Goal: Task Accomplishment & Management: Manage account settings

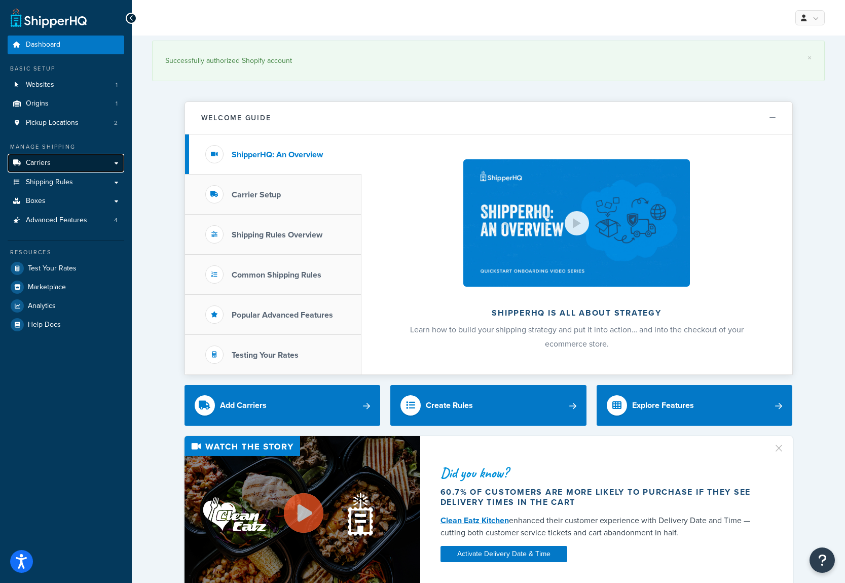
click at [47, 165] on span "Carriers" at bounding box center [38, 163] width 25 height 9
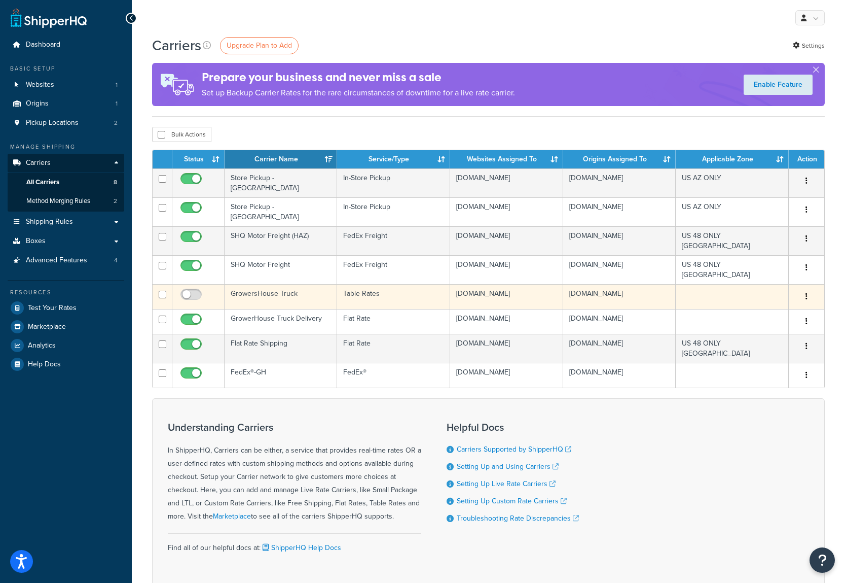
click at [804, 298] on button "button" at bounding box center [807, 297] width 14 height 16
click at [195, 300] on input "checkbox" at bounding box center [193, 297] width 28 height 13
checkbox input "true"
click at [805, 296] on button "button" at bounding box center [807, 297] width 14 height 16
click at [743, 316] on link "Edit" at bounding box center [766, 317] width 80 height 21
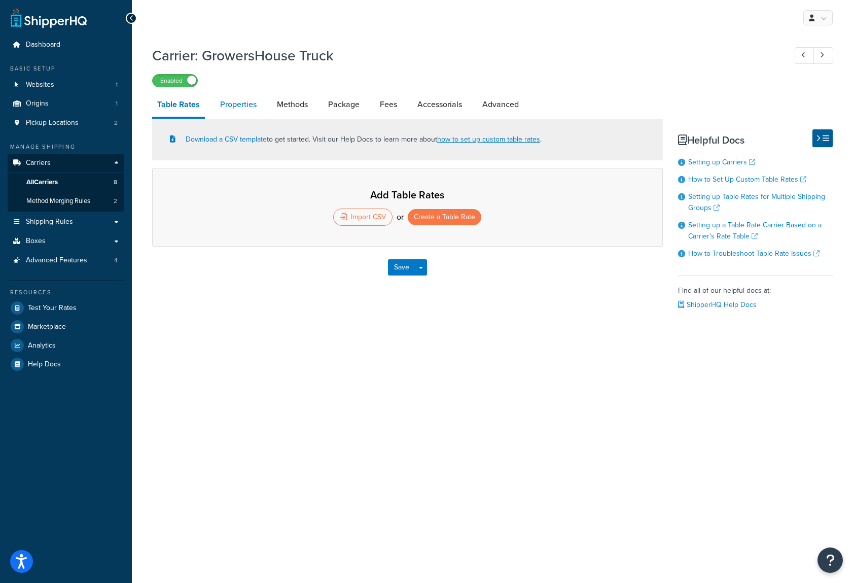
click at [242, 104] on link "Properties" at bounding box center [238, 104] width 47 height 24
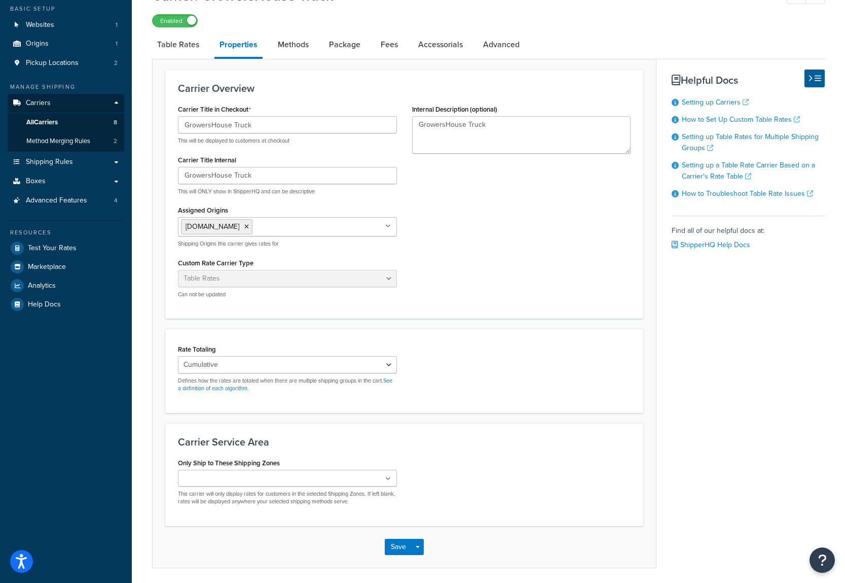
scroll to position [96, 0]
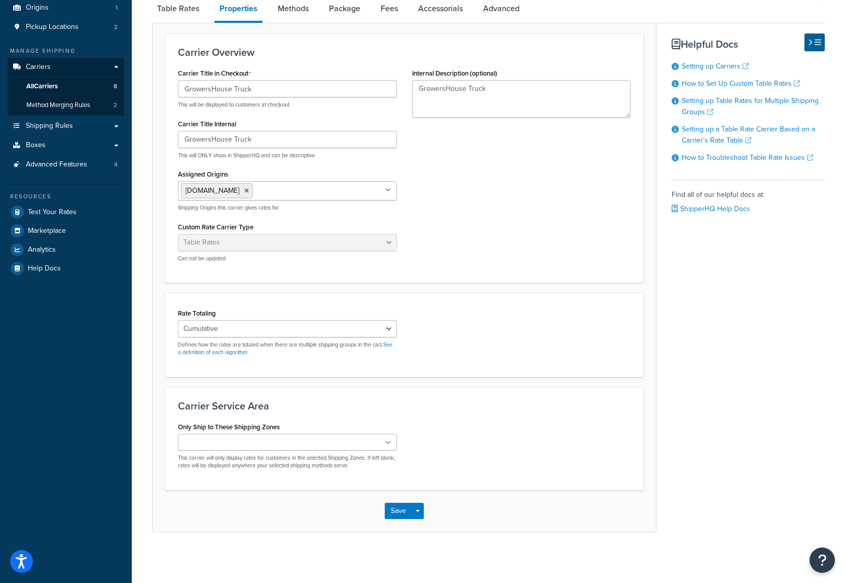
click at [465, 154] on div "Carrier Title in Checkout GrowersHouse Truck This will be displayed to customer…" at bounding box center [404, 168] width 468 height 204
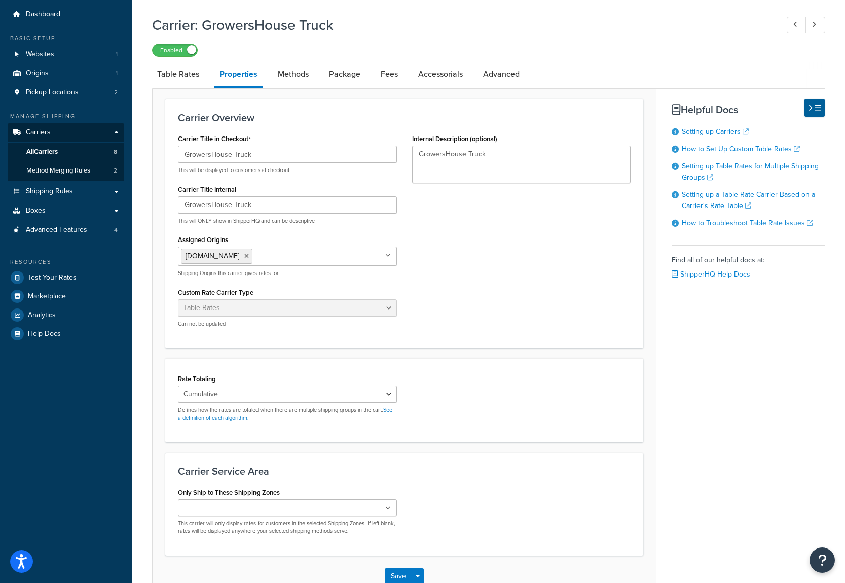
scroll to position [0, 0]
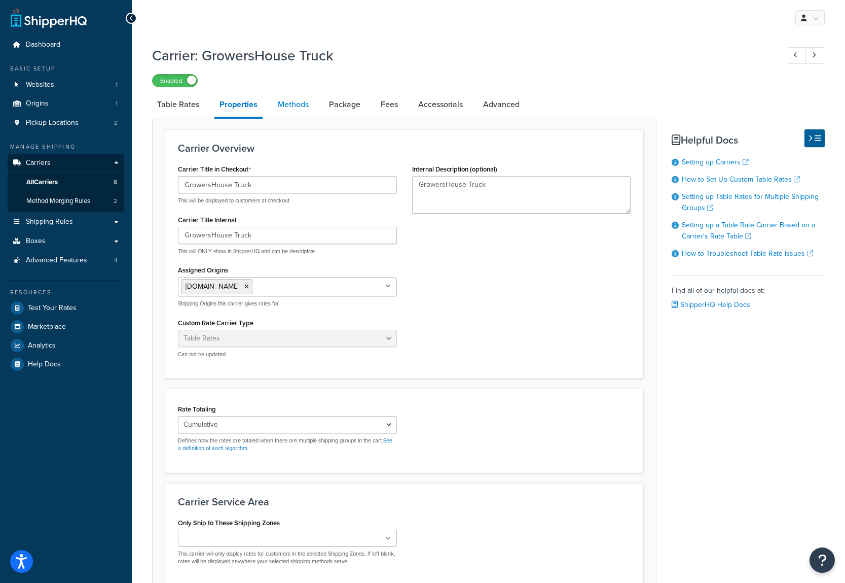
click at [286, 100] on link "Methods" at bounding box center [293, 104] width 41 height 24
select select "25"
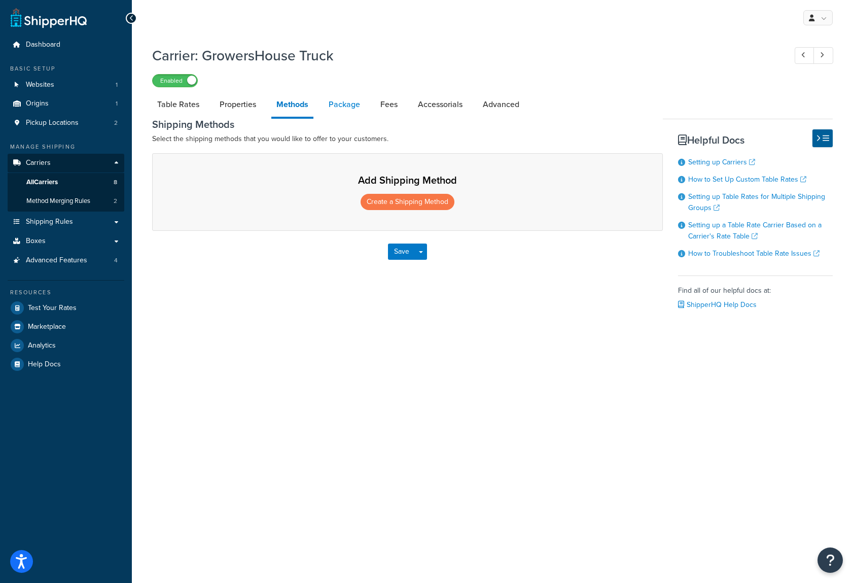
click at [343, 108] on link "Package" at bounding box center [345, 104] width 42 height 24
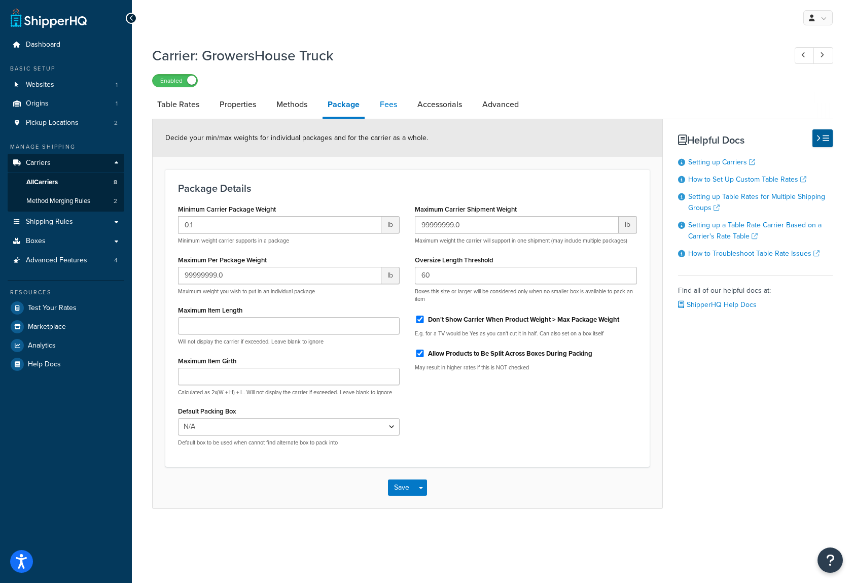
click at [390, 108] on link "Fees" at bounding box center [388, 104] width 27 height 24
select select "AFTER"
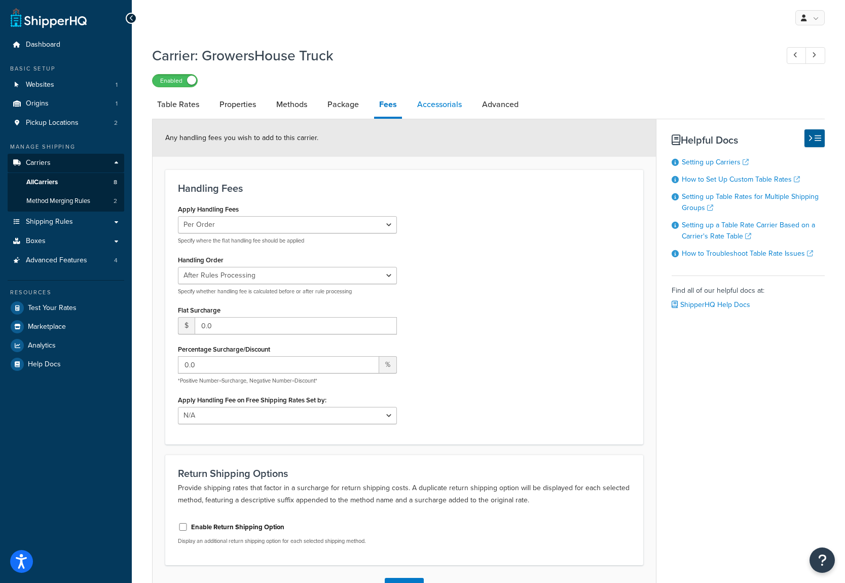
click at [435, 108] on link "Accessorials" at bounding box center [439, 104] width 55 height 24
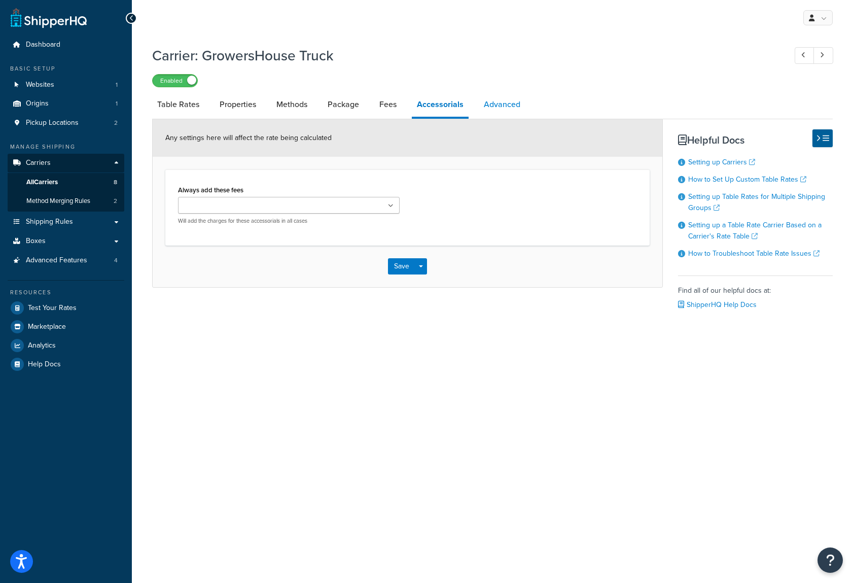
click at [504, 105] on link "Advanced" at bounding box center [502, 104] width 47 height 24
select select "false"
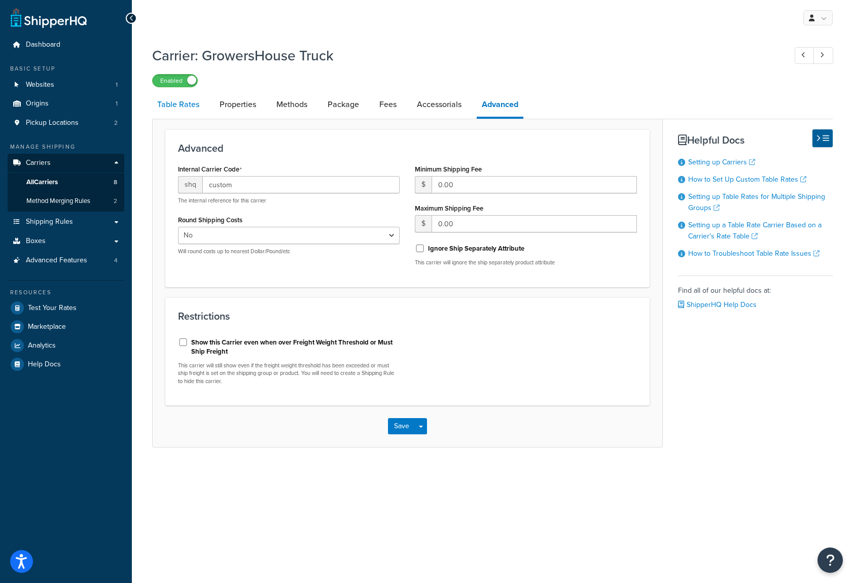
click at [184, 104] on link "Table Rates" at bounding box center [178, 104] width 52 height 24
select select "25"
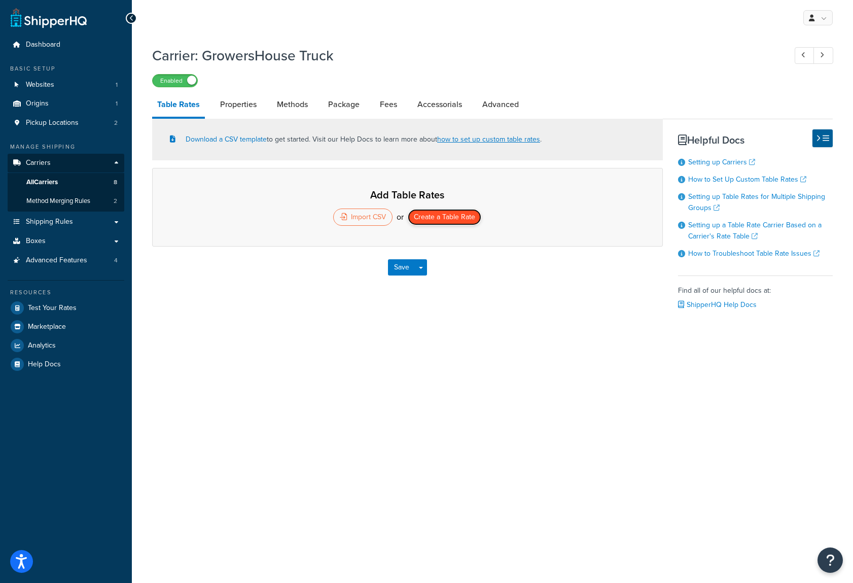
click at [429, 217] on button "Create a Table Rate" at bounding box center [445, 217] width 74 height 16
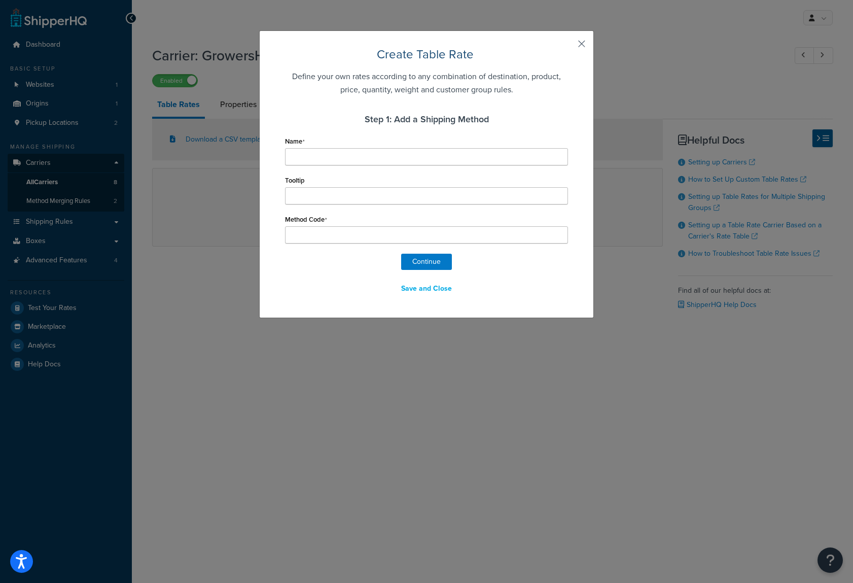
click at [568, 46] on button "button" at bounding box center [566, 47] width 3 height 3
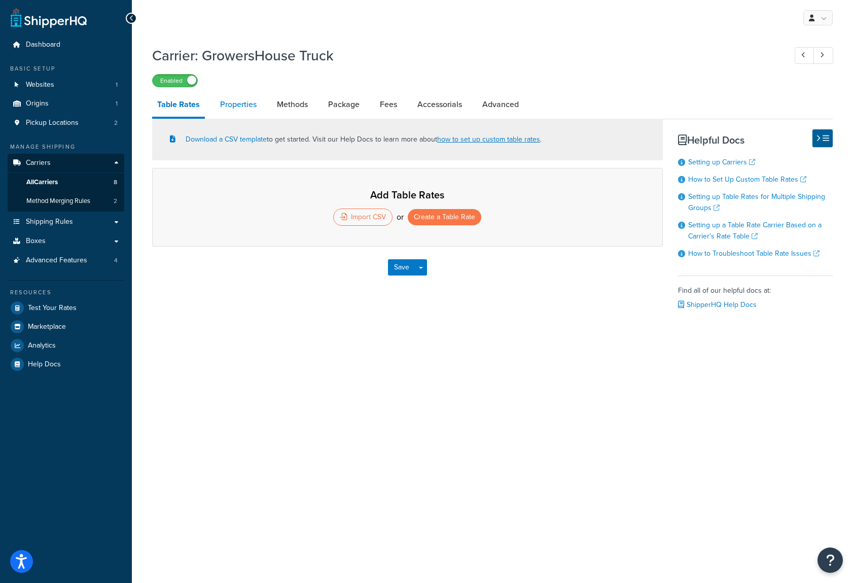
click at [235, 108] on link "Properties" at bounding box center [238, 104] width 47 height 24
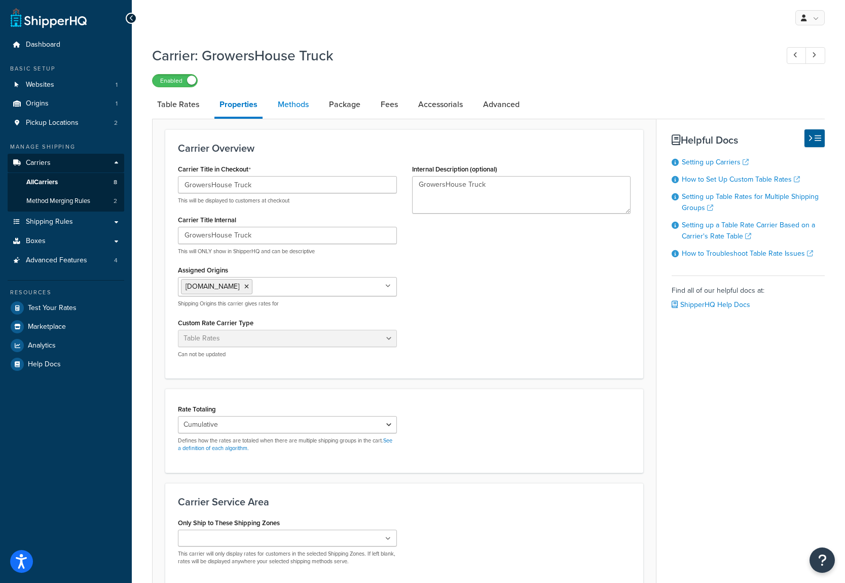
click at [290, 103] on link "Methods" at bounding box center [293, 104] width 41 height 24
select select "25"
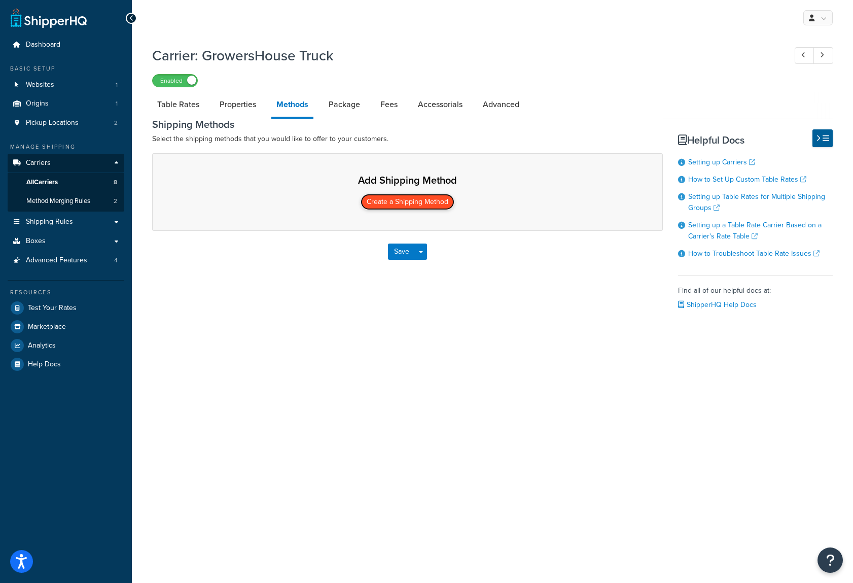
click at [408, 201] on button "Create a Shipping Method" at bounding box center [408, 202] width 94 height 16
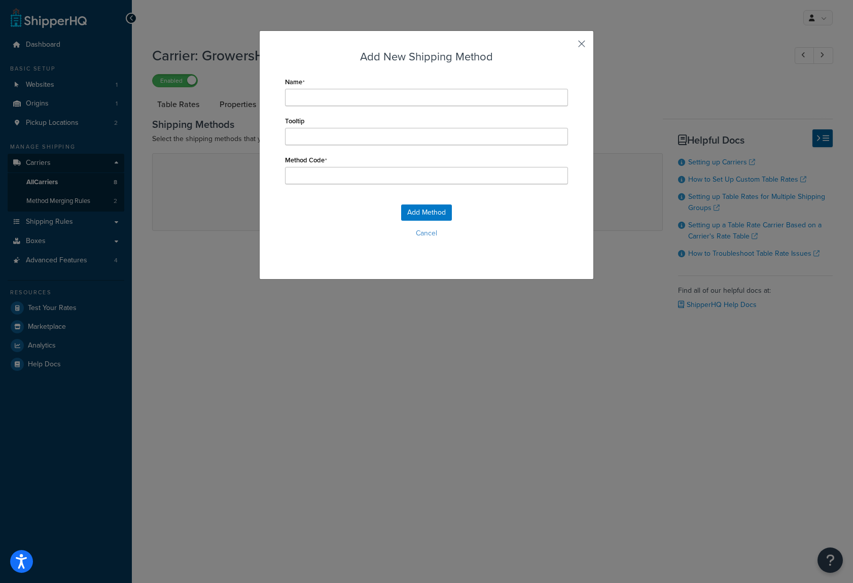
click at [568, 46] on button "button" at bounding box center [566, 47] width 3 height 3
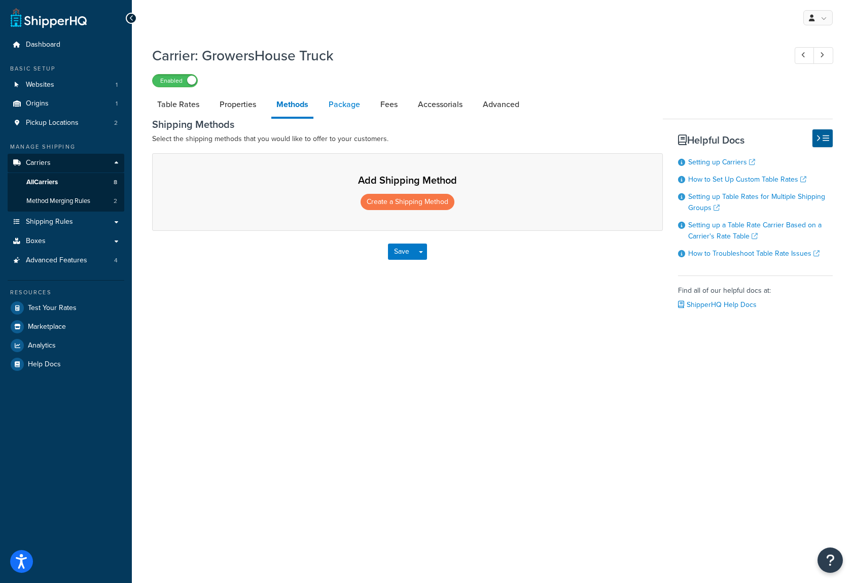
click at [342, 107] on link "Package" at bounding box center [345, 104] width 42 height 24
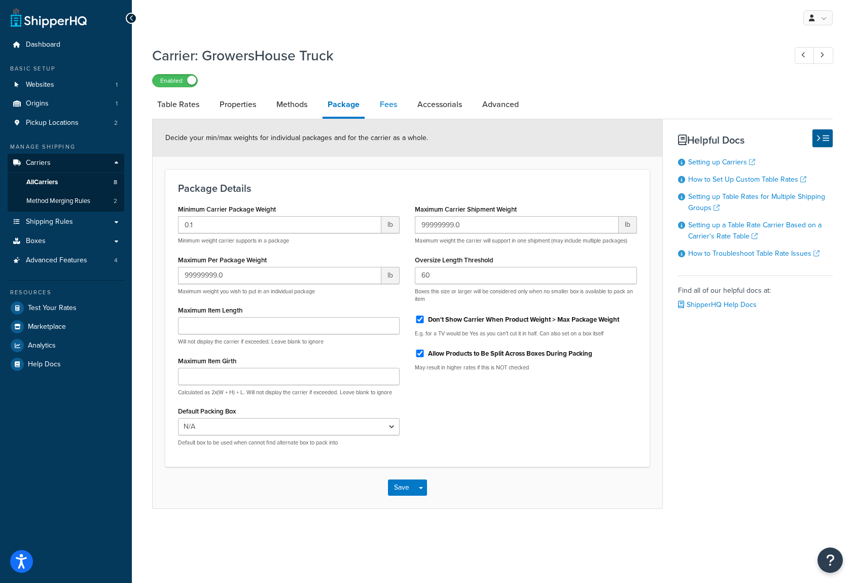
click at [386, 106] on link "Fees" at bounding box center [388, 104] width 27 height 24
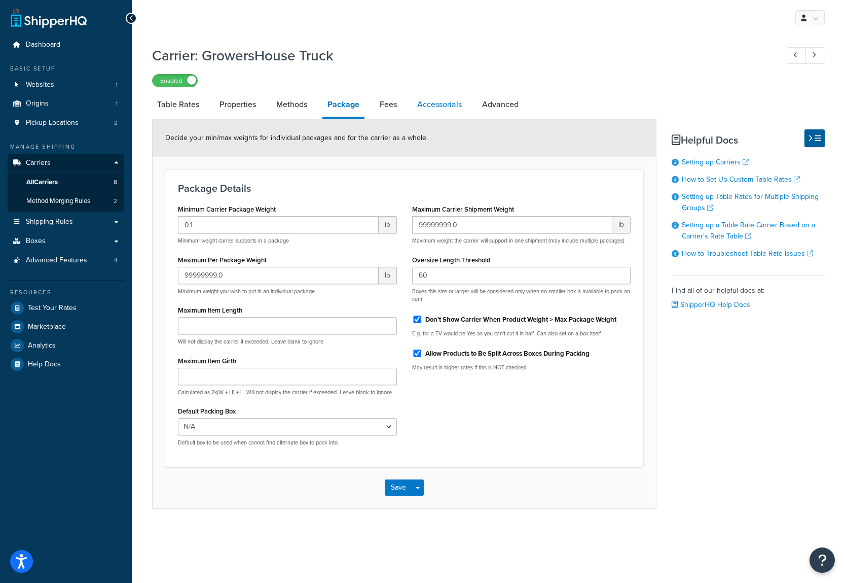
select select "AFTER"
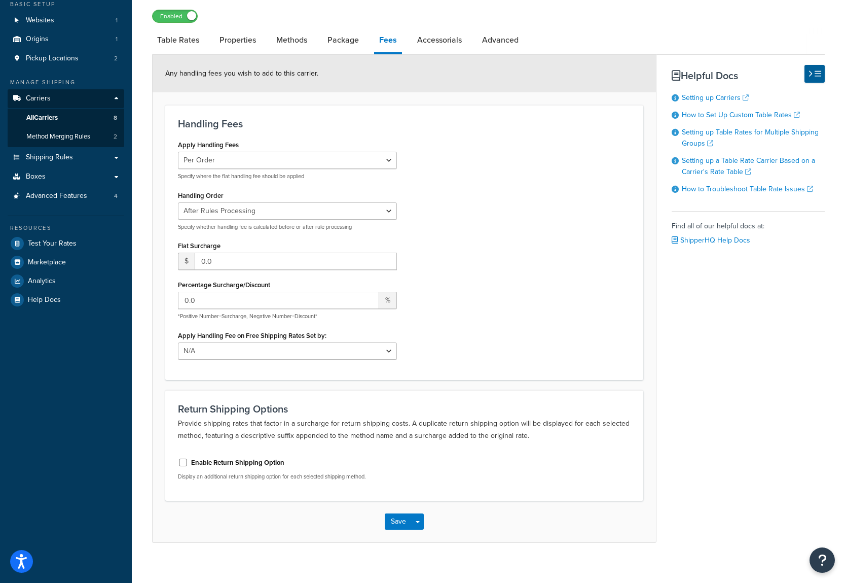
scroll to position [76, 0]
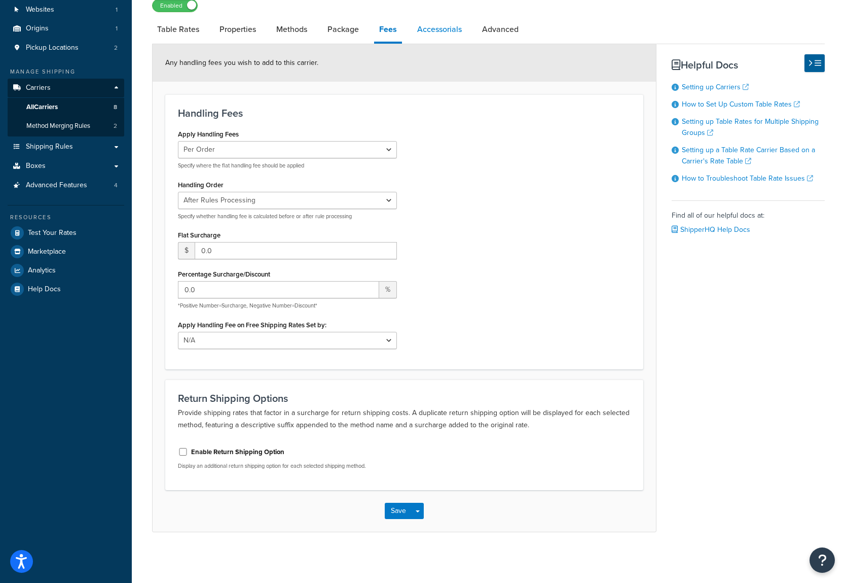
click at [451, 31] on link "Accessorials" at bounding box center [439, 29] width 55 height 24
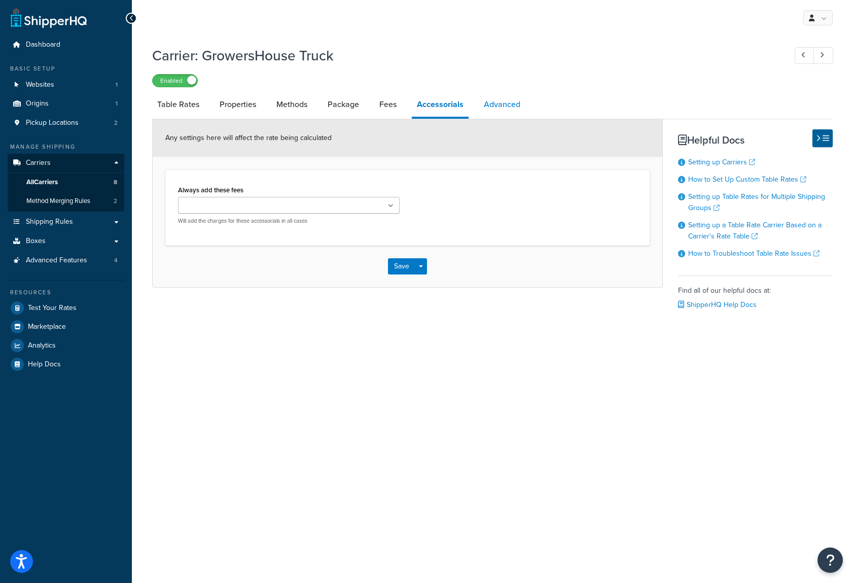
click at [509, 105] on link "Advanced" at bounding box center [502, 104] width 47 height 24
select select "false"
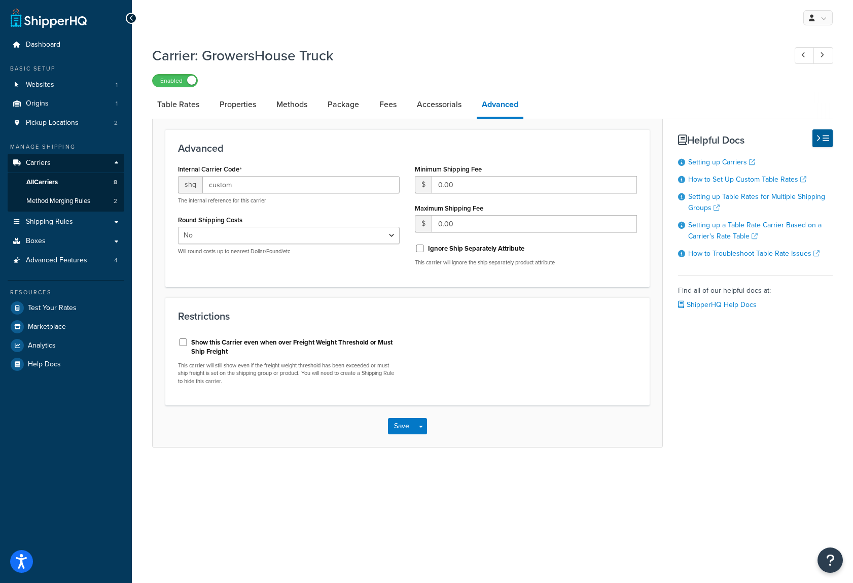
click at [288, 138] on div "Advanced Internal Carrier Code shq custom The internal reference for this carri…" at bounding box center [407, 207] width 484 height 157
click at [235, 104] on link "Properties" at bounding box center [238, 104] width 47 height 24
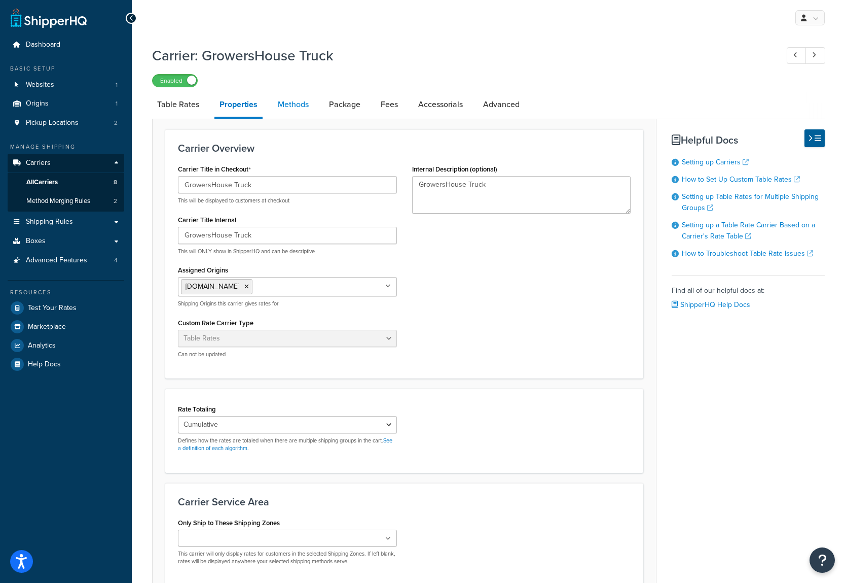
click at [296, 104] on link "Methods" at bounding box center [293, 104] width 41 height 24
select select "25"
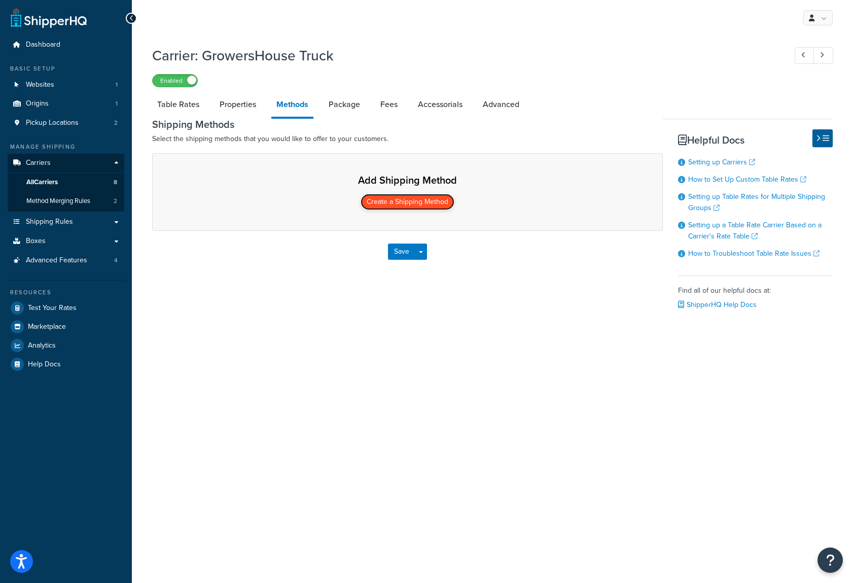
click at [404, 203] on button "Create a Shipping Method" at bounding box center [408, 202] width 94 height 16
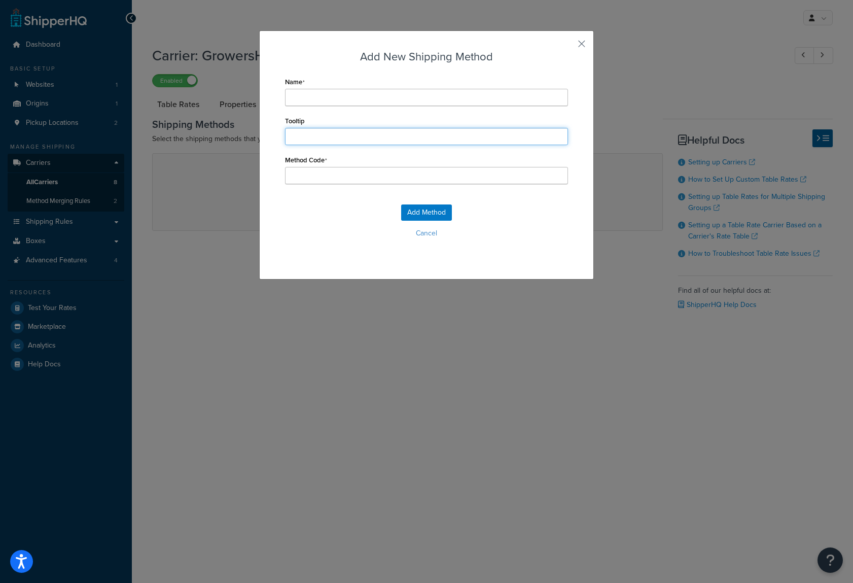
click at [314, 136] on input "Tooltip" at bounding box center [426, 136] width 283 height 17
click at [568, 46] on button "button" at bounding box center [566, 47] width 3 height 3
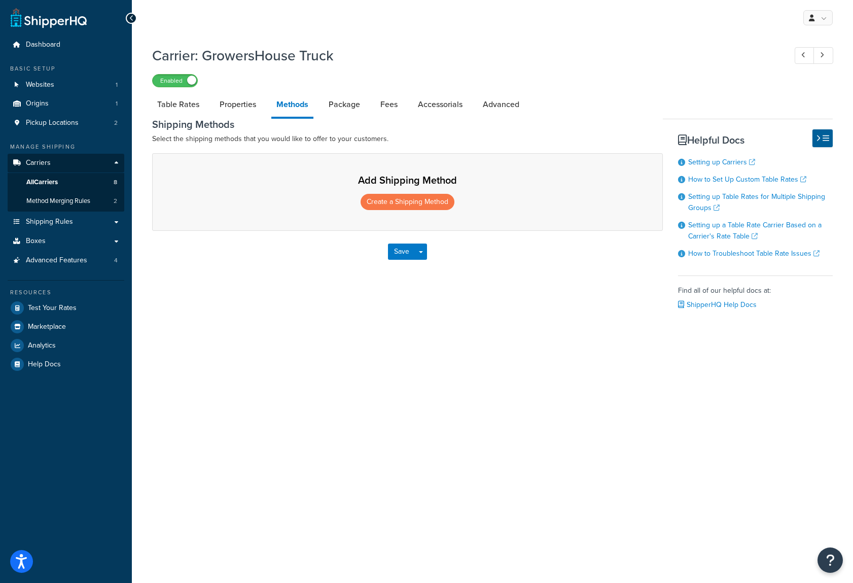
click at [232, 287] on div "Table Rates Properties Methods Package Fees Accessorials Advanced Shipping Meth…" at bounding box center [492, 213] width 681 height 242
click at [216, 358] on div "Carrier: GrowersHouse Truck Enabled Table Rates Properties Methods Package Fees…" at bounding box center [492, 201] width 721 height 320
